Goal: Task Accomplishment & Management: Use online tool/utility

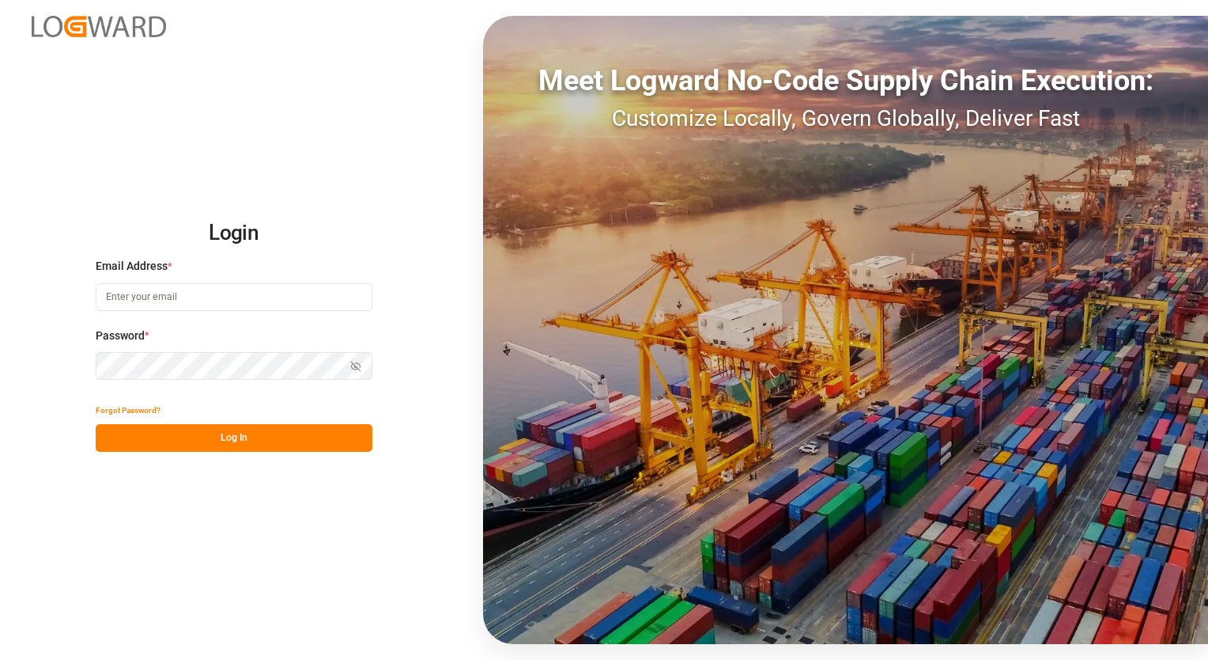
type input "[EMAIL_ADDRESS][PERSON_NAME][DOMAIN_NAME]"
click at [242, 444] on button "Log In" at bounding box center [234, 438] width 277 height 28
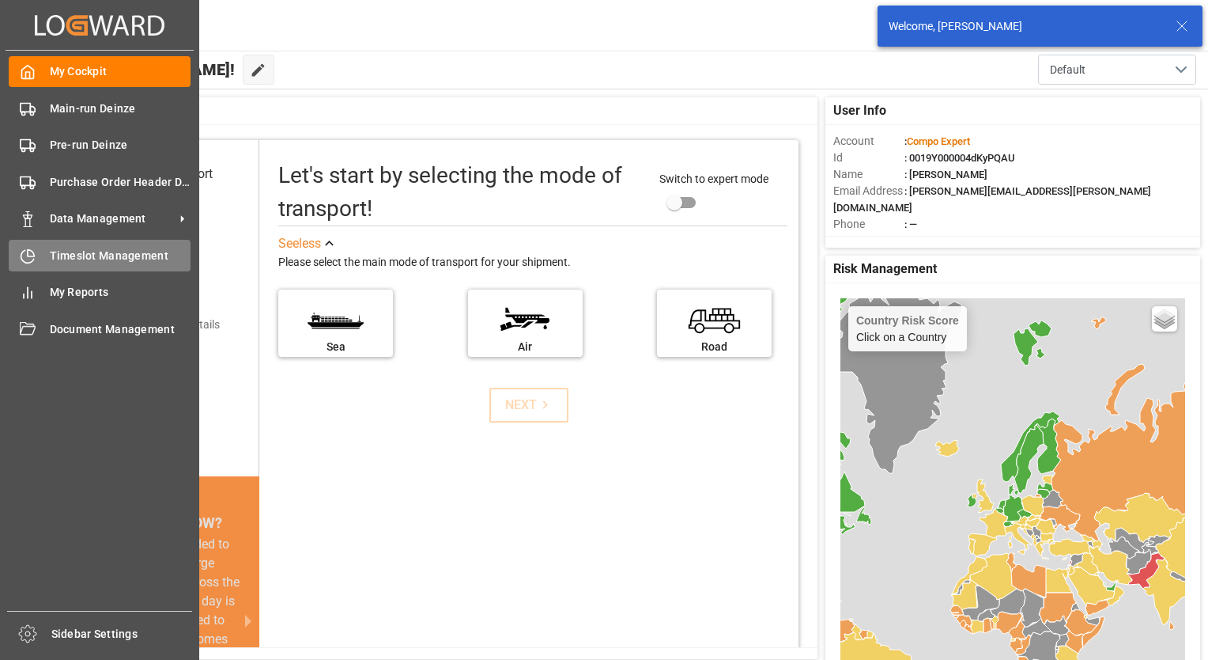
click at [104, 258] on span "Timeslot Management" at bounding box center [121, 256] width 142 height 17
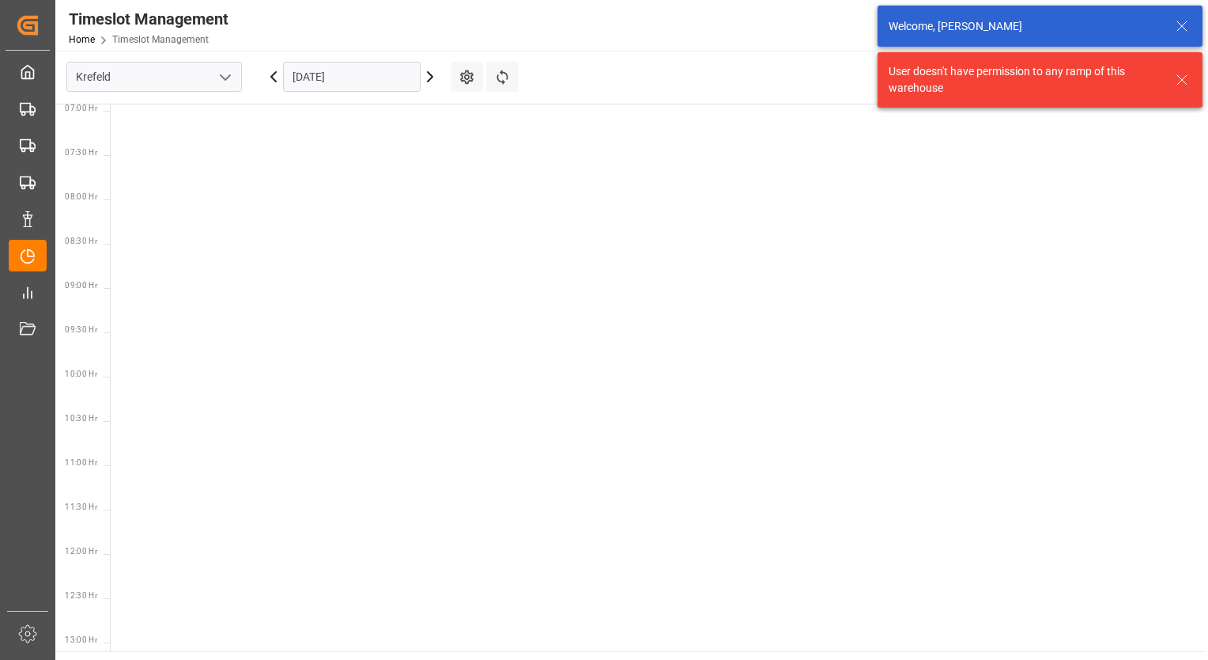
scroll to position [643, 0]
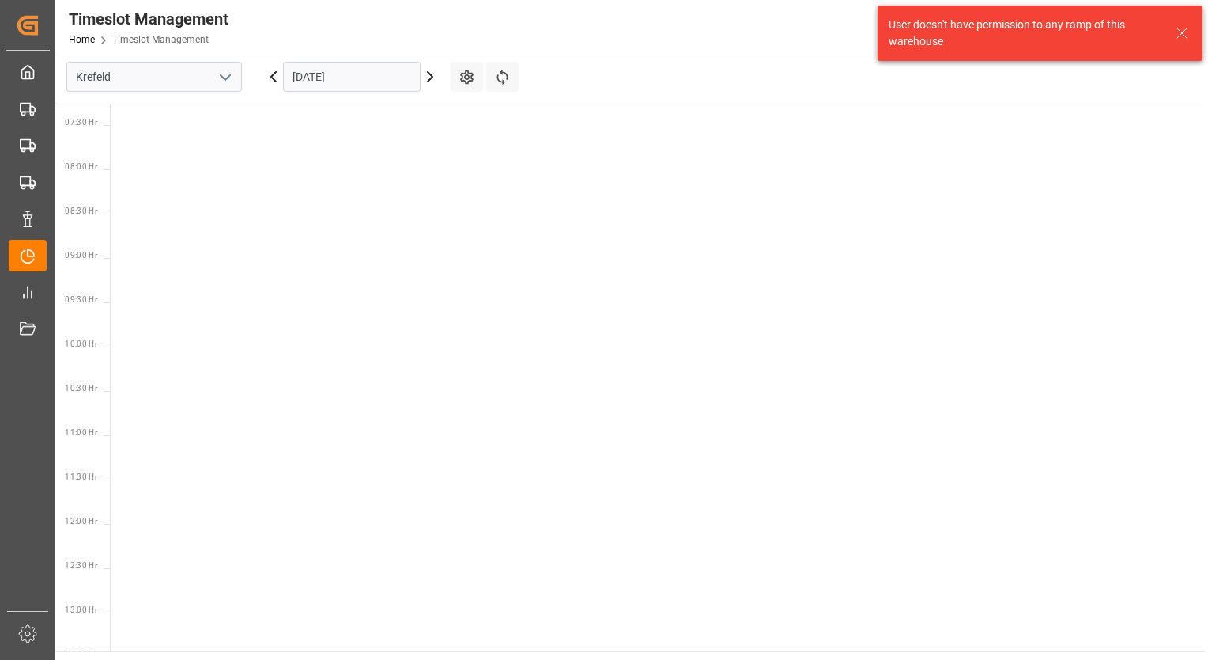
click at [225, 78] on polyline "open menu" at bounding box center [225, 77] width 9 height 5
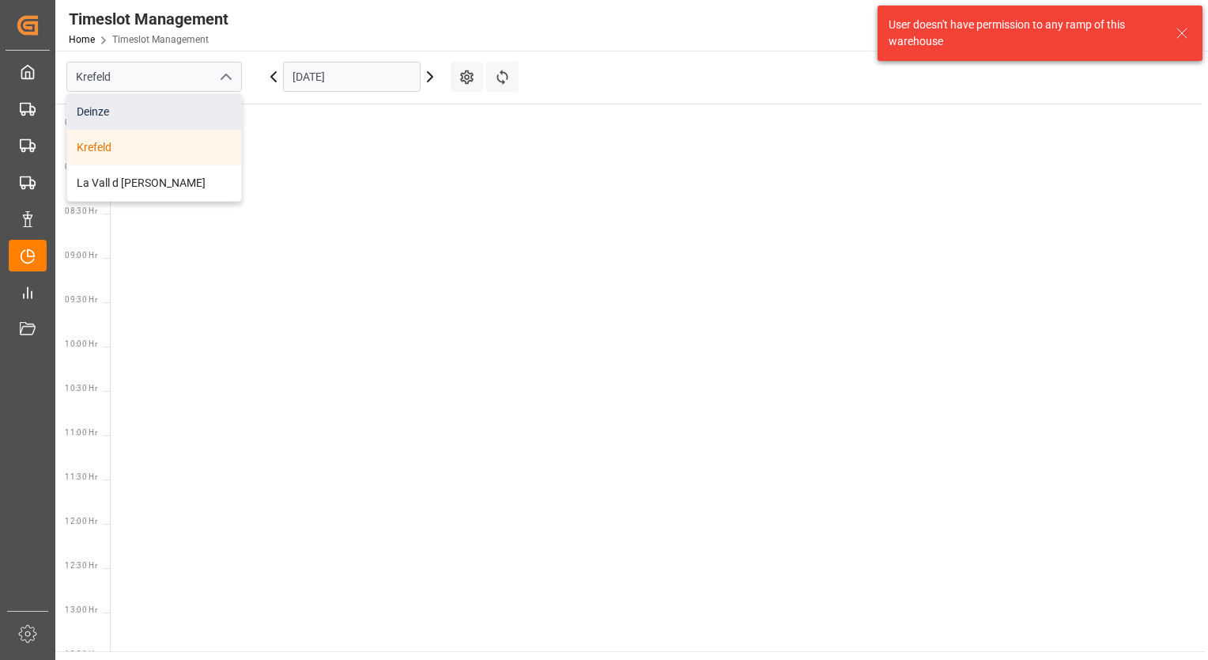
click at [96, 120] on div "Deinze" at bounding box center [154, 112] width 174 height 36
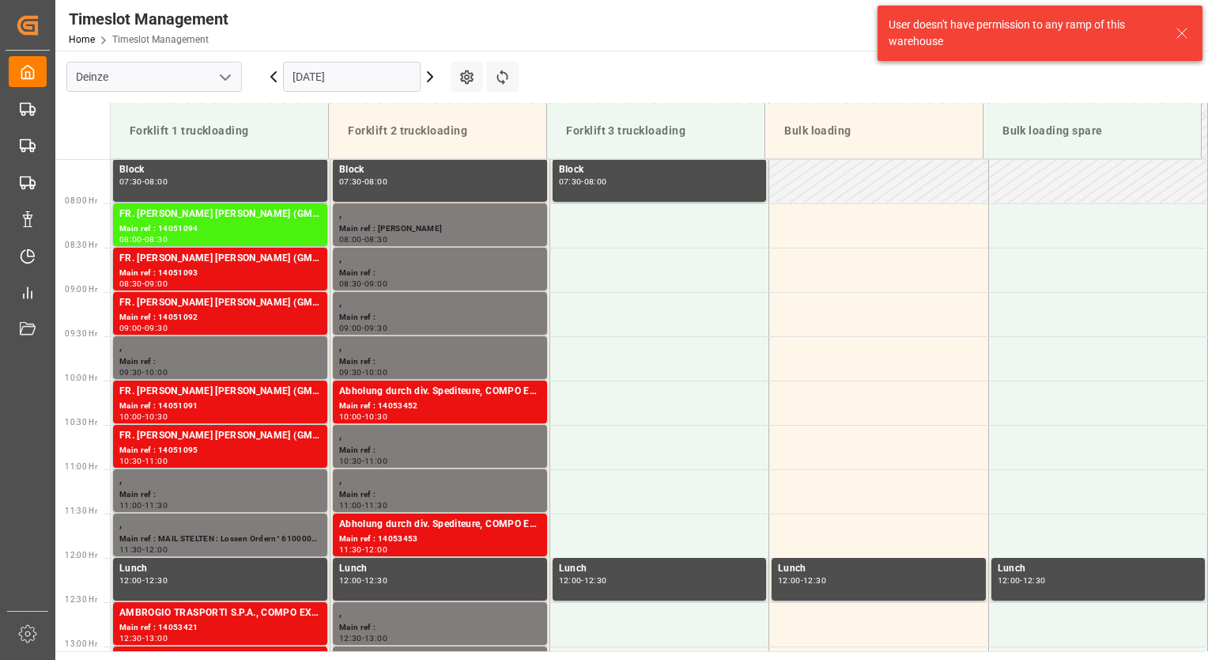
scroll to position [698, 0]
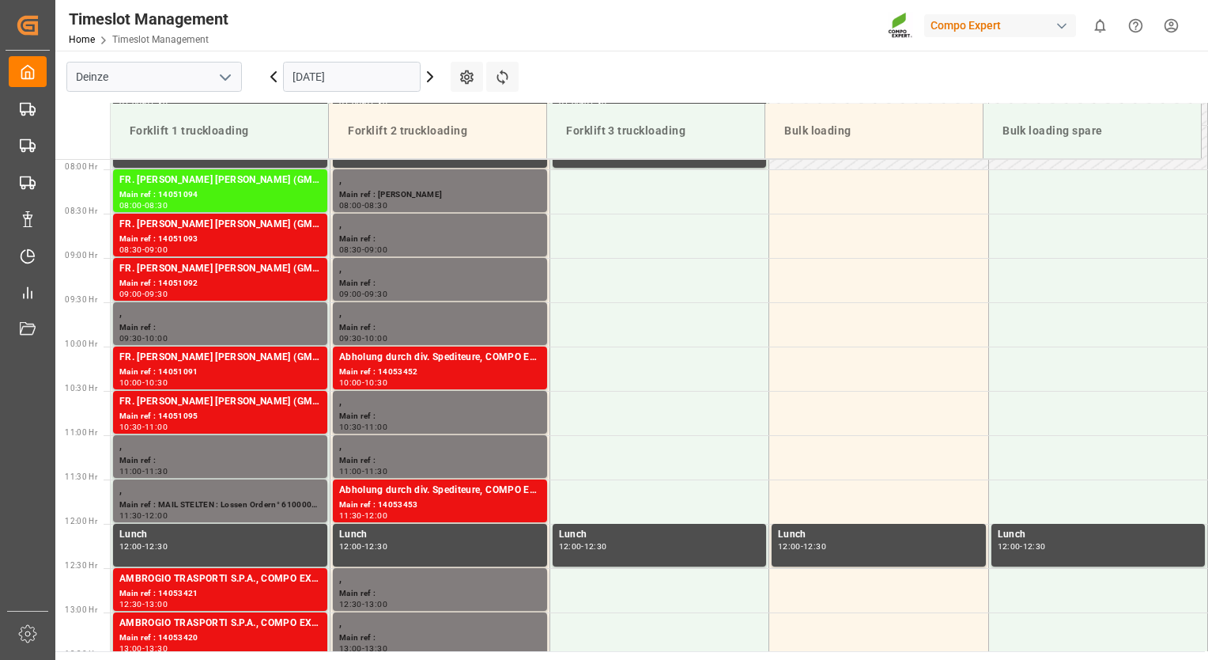
click at [431, 82] on icon at bounding box center [430, 76] width 19 height 19
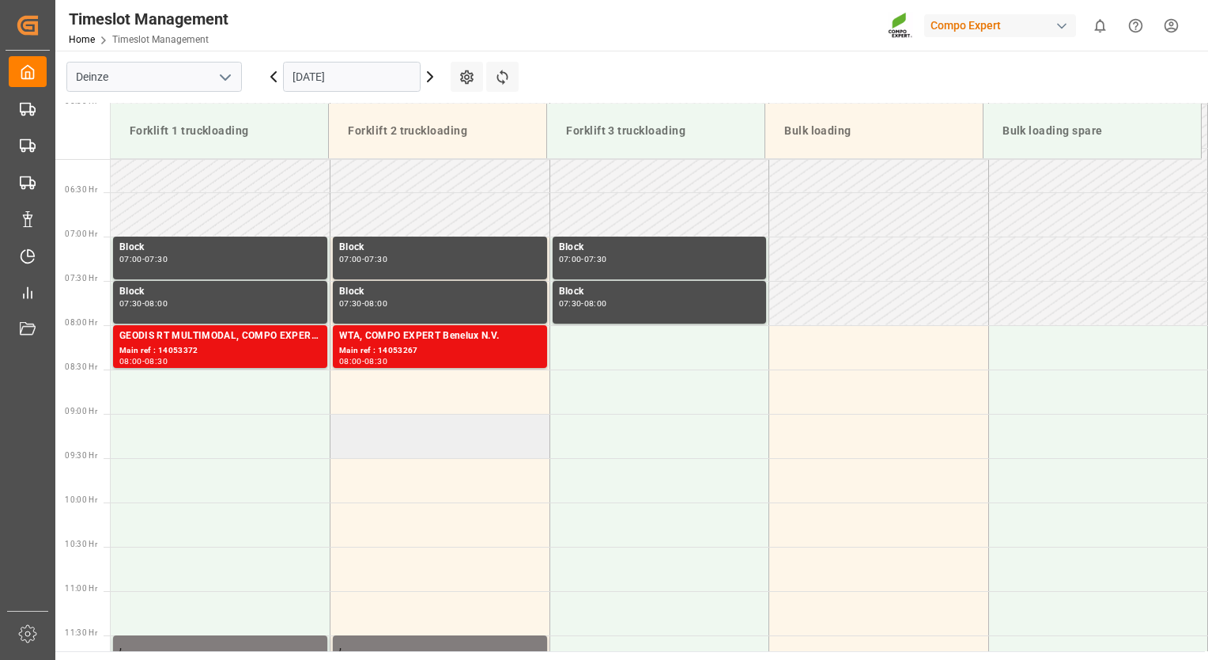
scroll to position [540, 0]
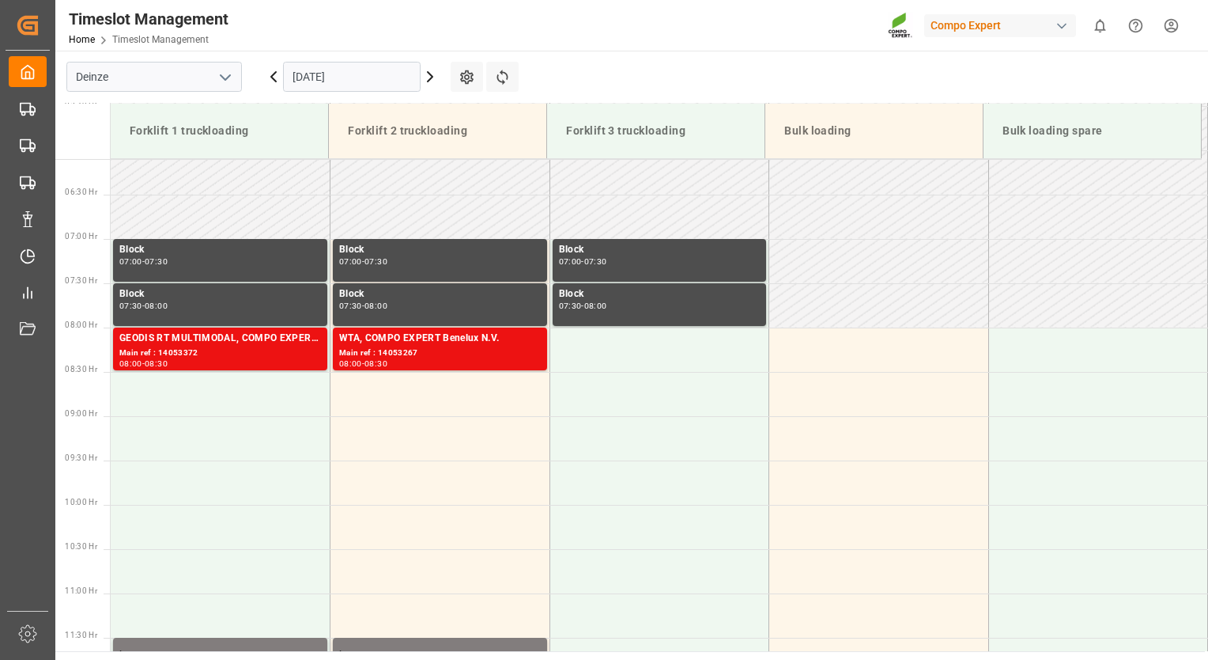
click at [424, 80] on icon at bounding box center [430, 76] width 19 height 19
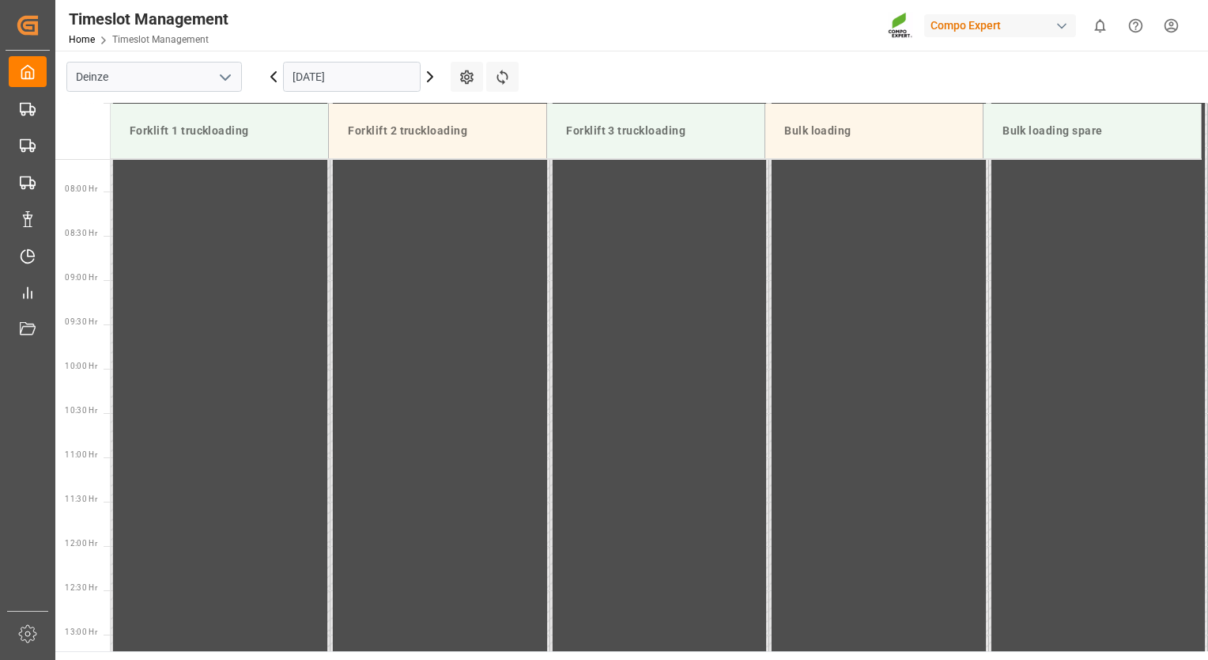
scroll to position [698, 0]
click at [430, 81] on icon at bounding box center [430, 76] width 19 height 19
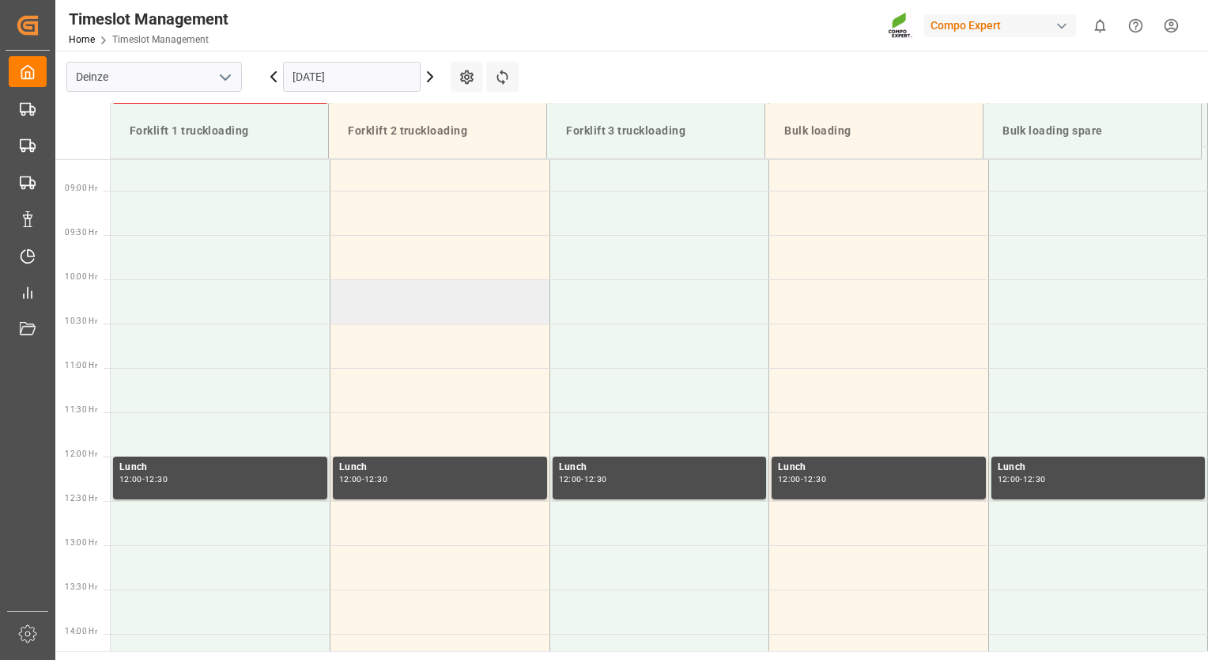
scroll to position [777, 0]
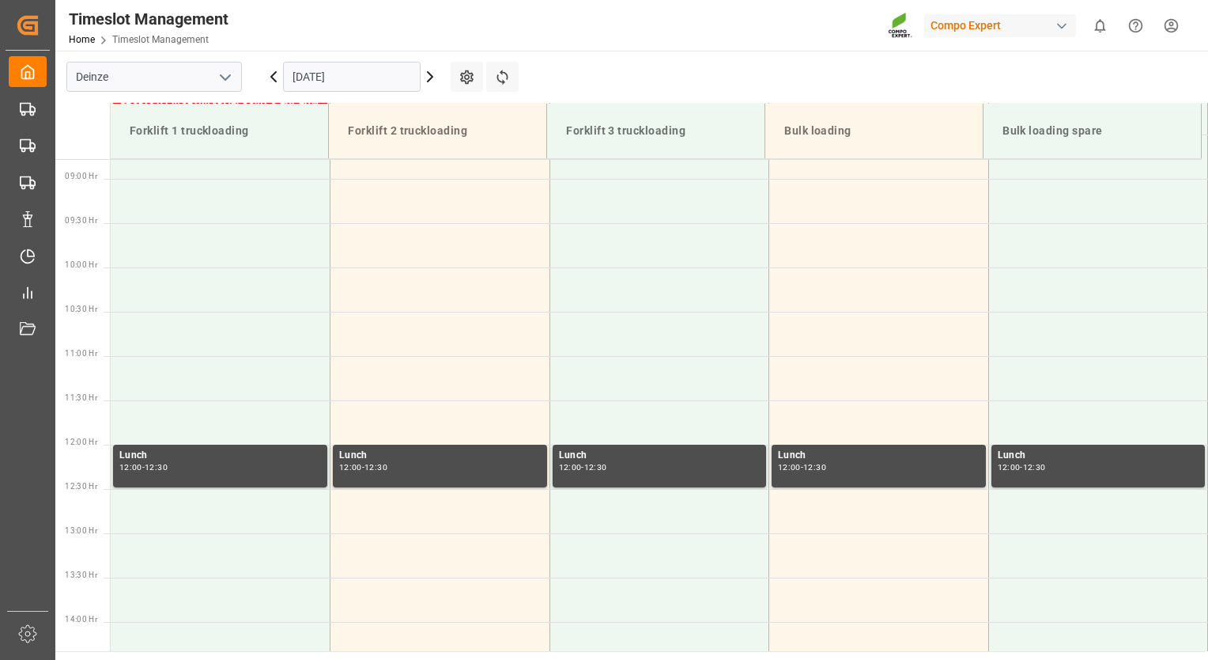
click at [435, 82] on icon at bounding box center [430, 76] width 19 height 19
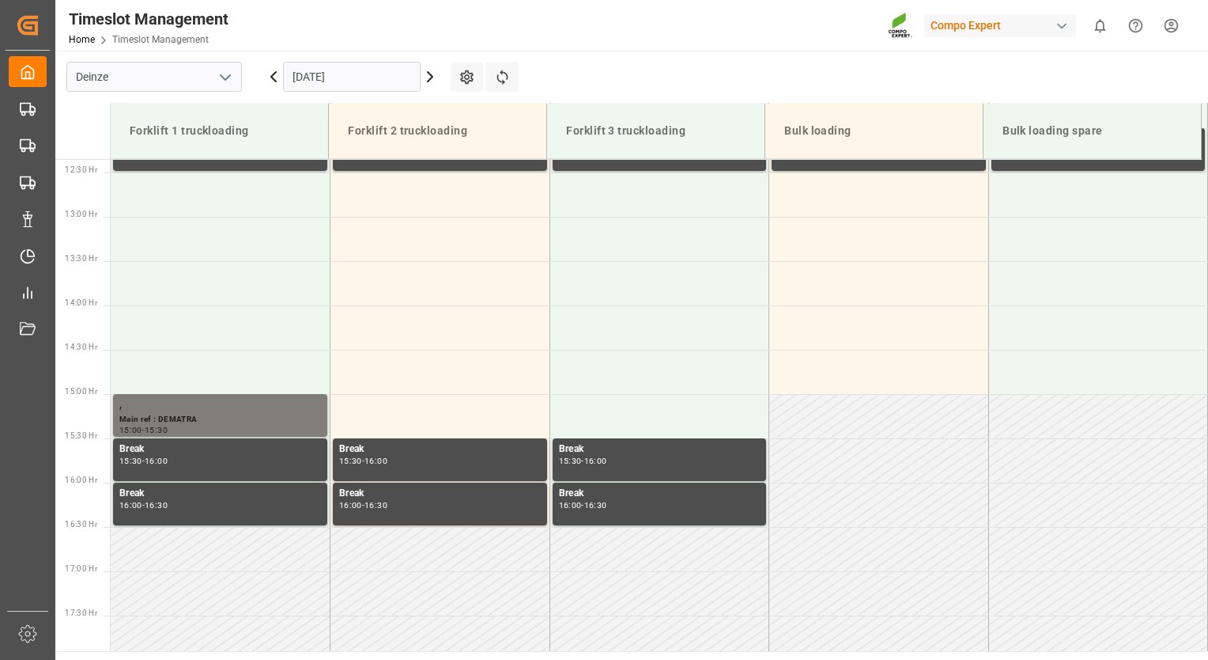
scroll to position [619, 0]
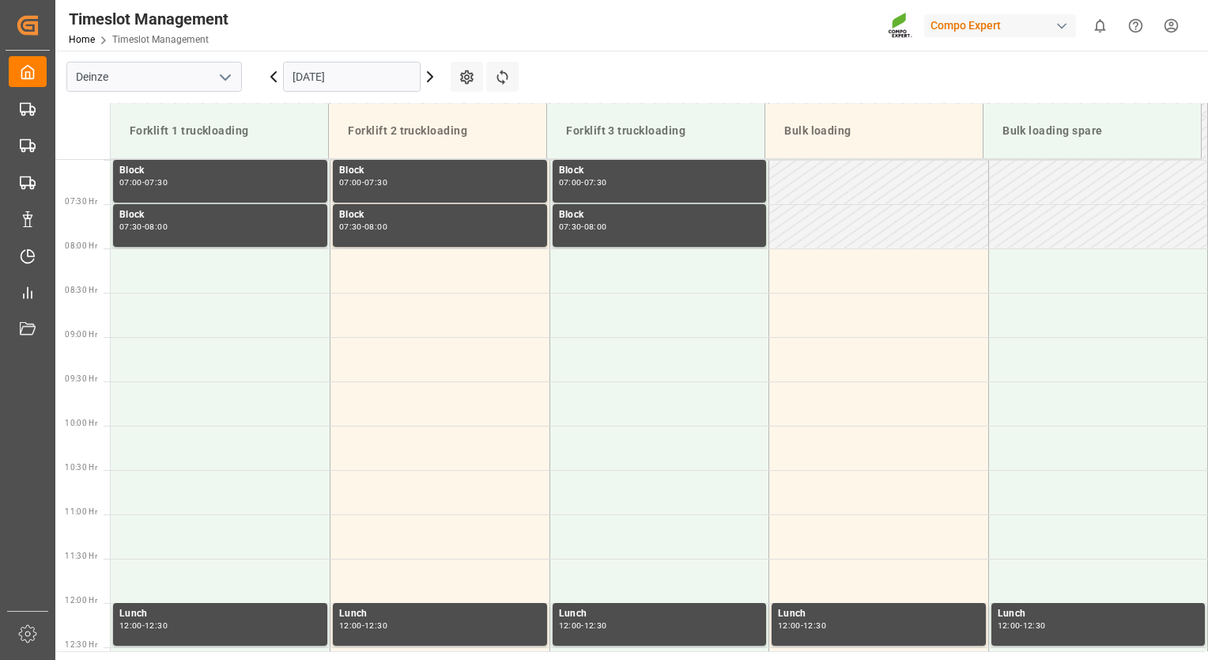
click at [433, 75] on icon at bounding box center [430, 76] width 19 height 19
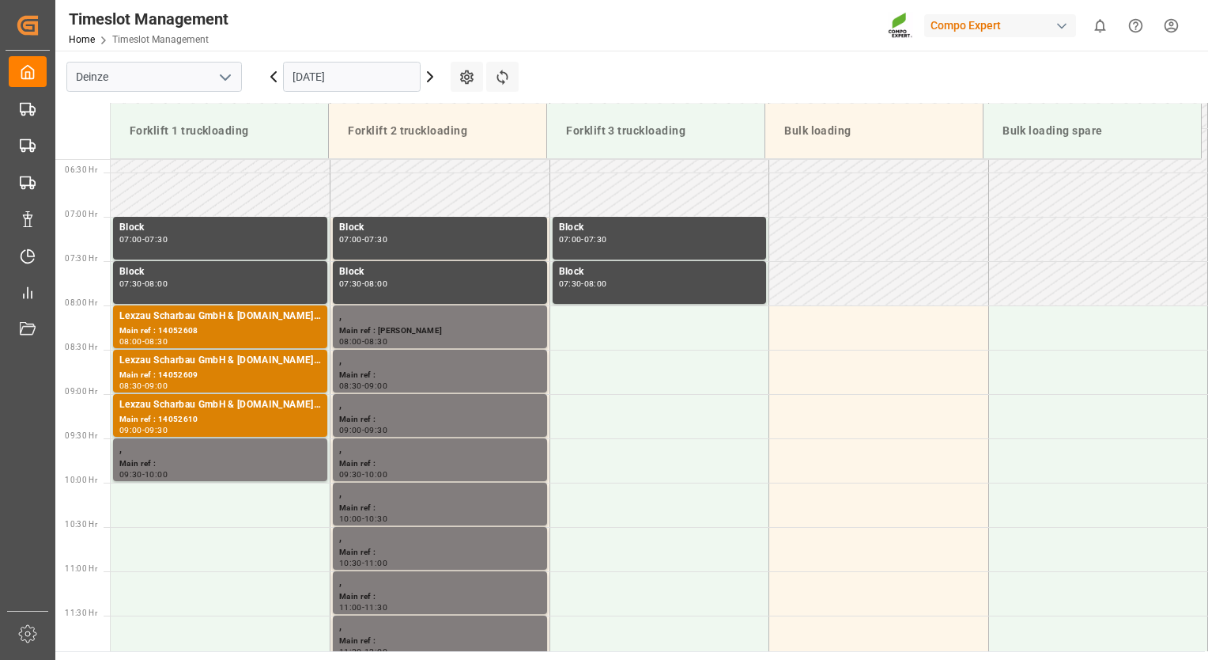
scroll to position [540, 0]
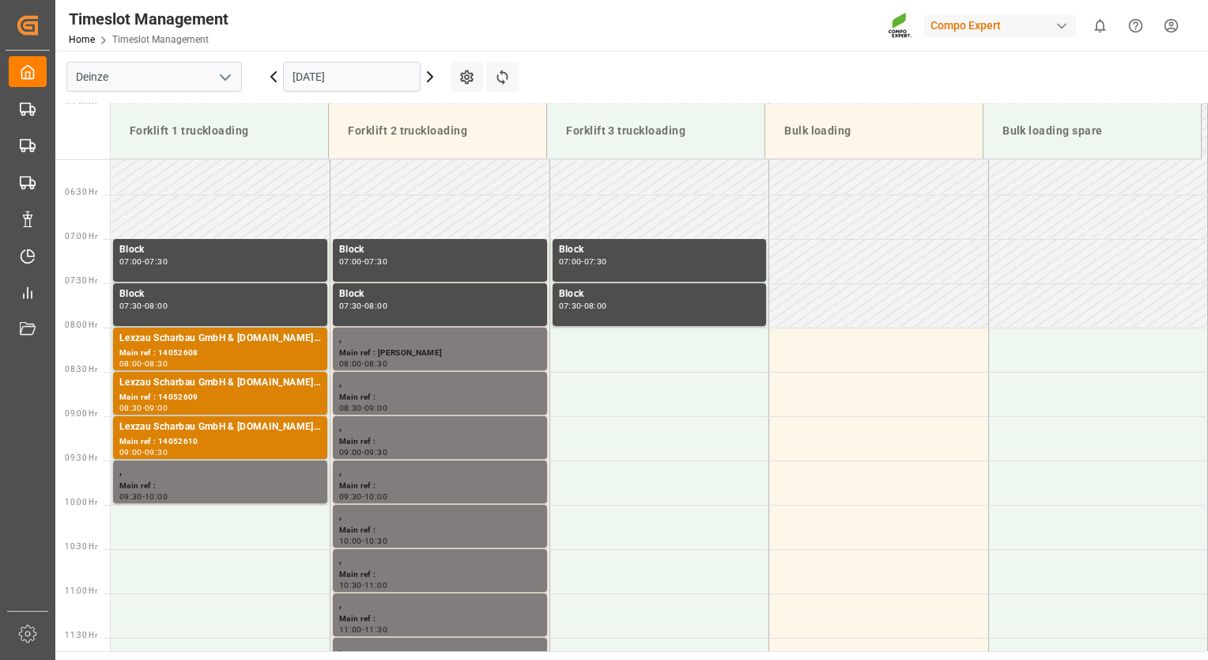
click at [430, 83] on icon at bounding box center [430, 76] width 19 height 19
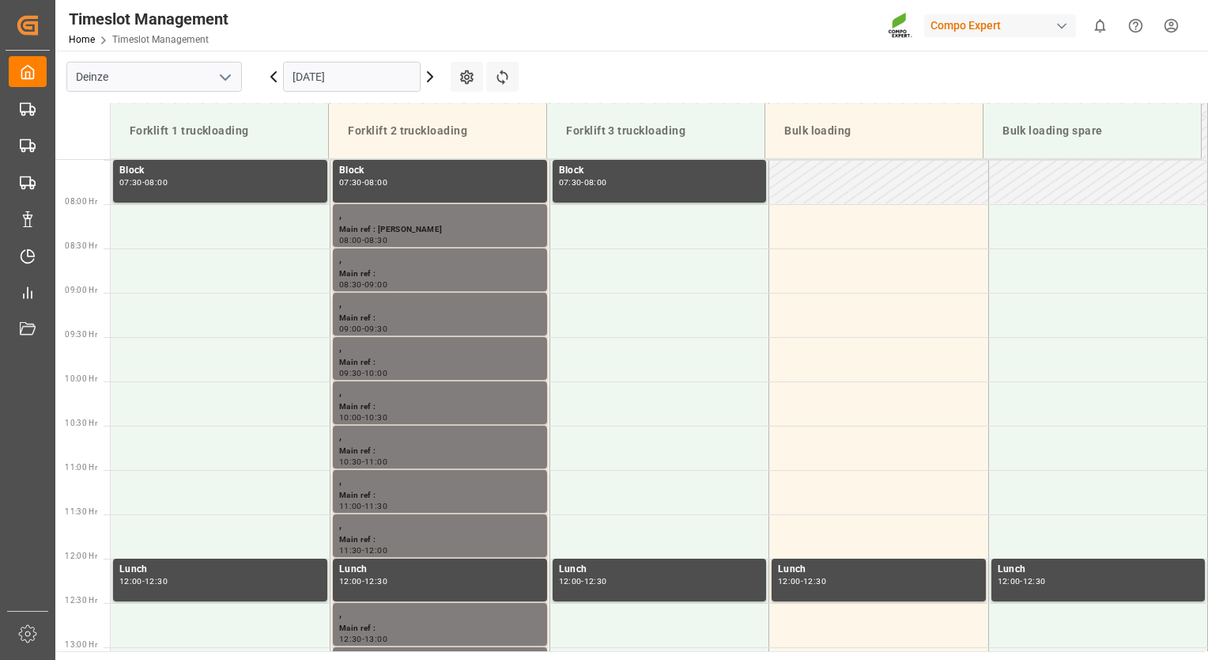
scroll to position [698, 0]
